Goal: Information Seeking & Learning: Learn about a topic

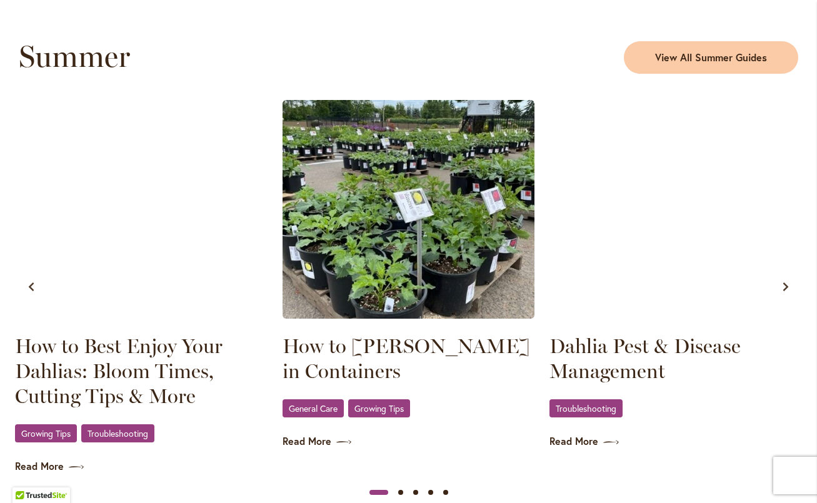
scroll to position [1188, 0]
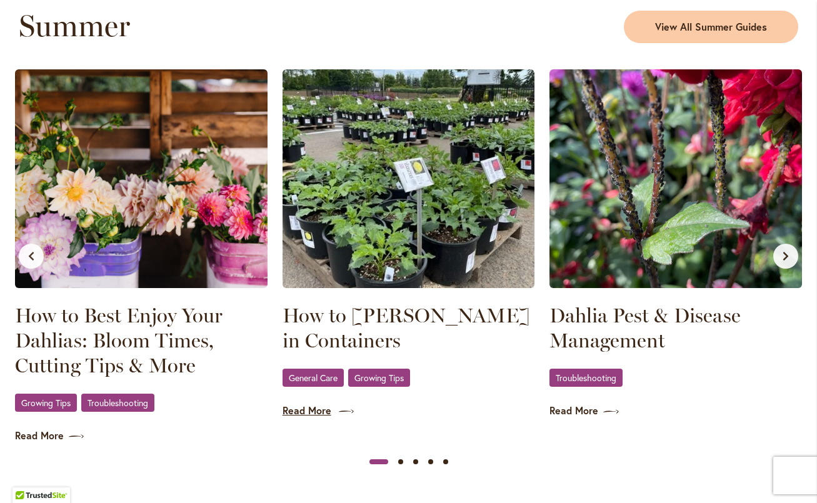
click at [319, 406] on link "Read More" at bounding box center [409, 411] width 253 height 14
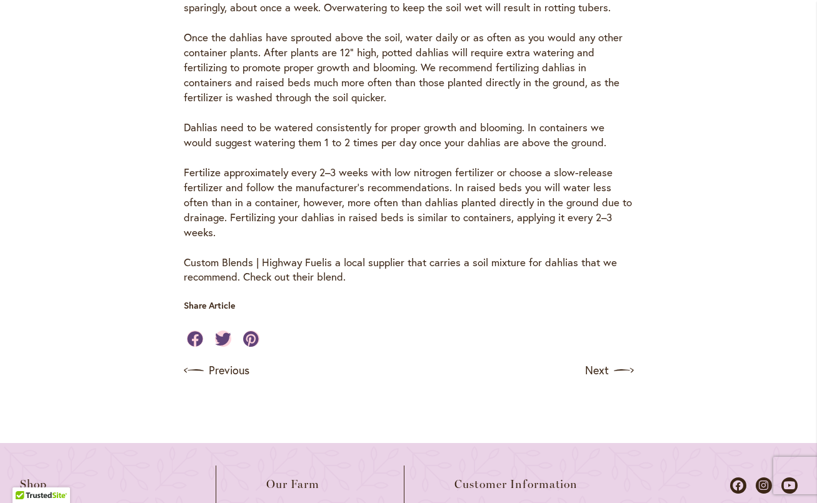
scroll to position [800, 0]
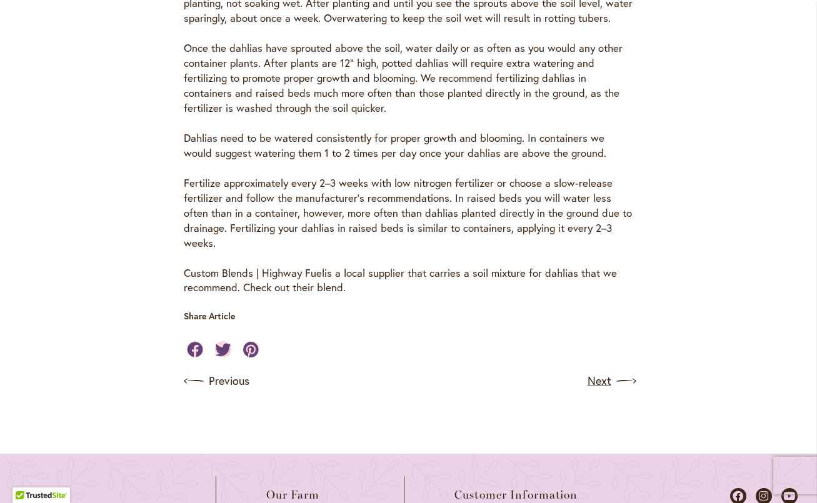
click at [605, 380] on link "Next" at bounding box center [611, 381] width 46 height 20
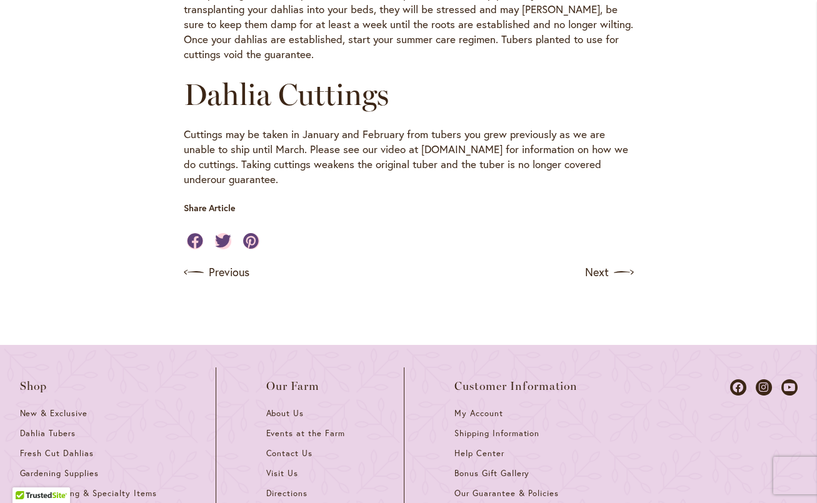
scroll to position [875, 0]
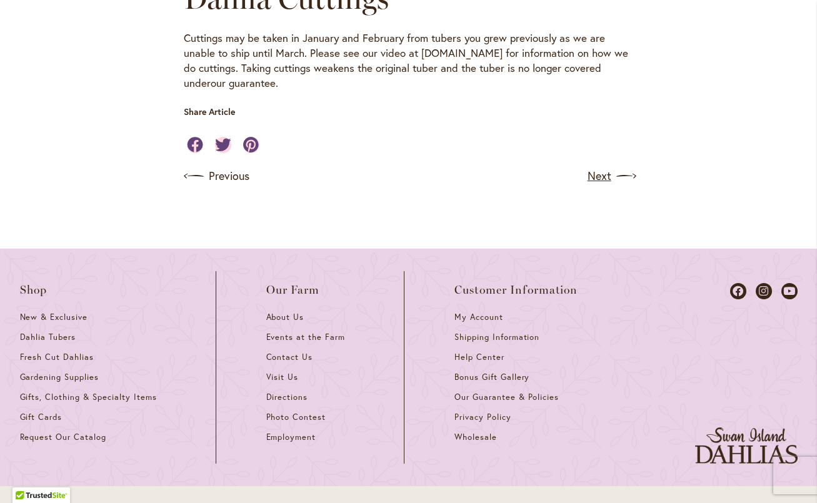
click at [599, 171] on link "Next" at bounding box center [611, 176] width 46 height 20
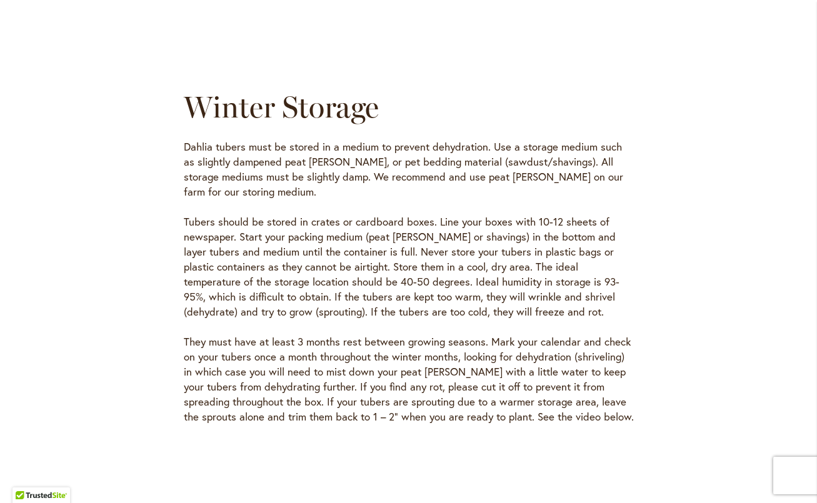
scroll to position [3438, 0]
